Goal: Information Seeking & Learning: Learn about a topic

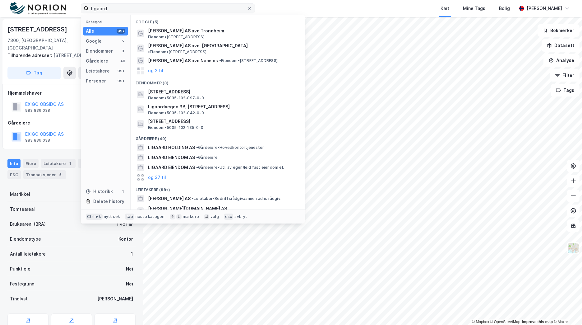
click at [104, 8] on input "ligaard" at bounding box center [168, 8] width 159 height 9
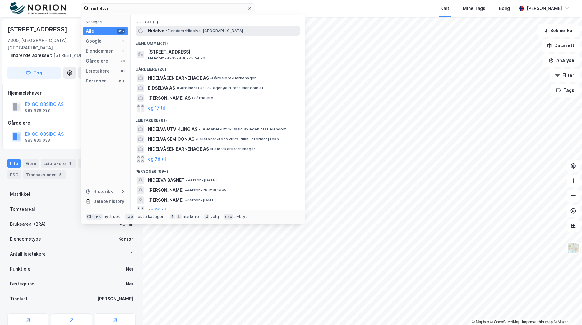
type input "nidelva"
click at [230, 34] on div "[PERSON_NAME][GEOGRAPHIC_DATA], [GEOGRAPHIC_DATA]" at bounding box center [223, 30] width 151 height 7
